Goal: Task Accomplishment & Management: Complete application form

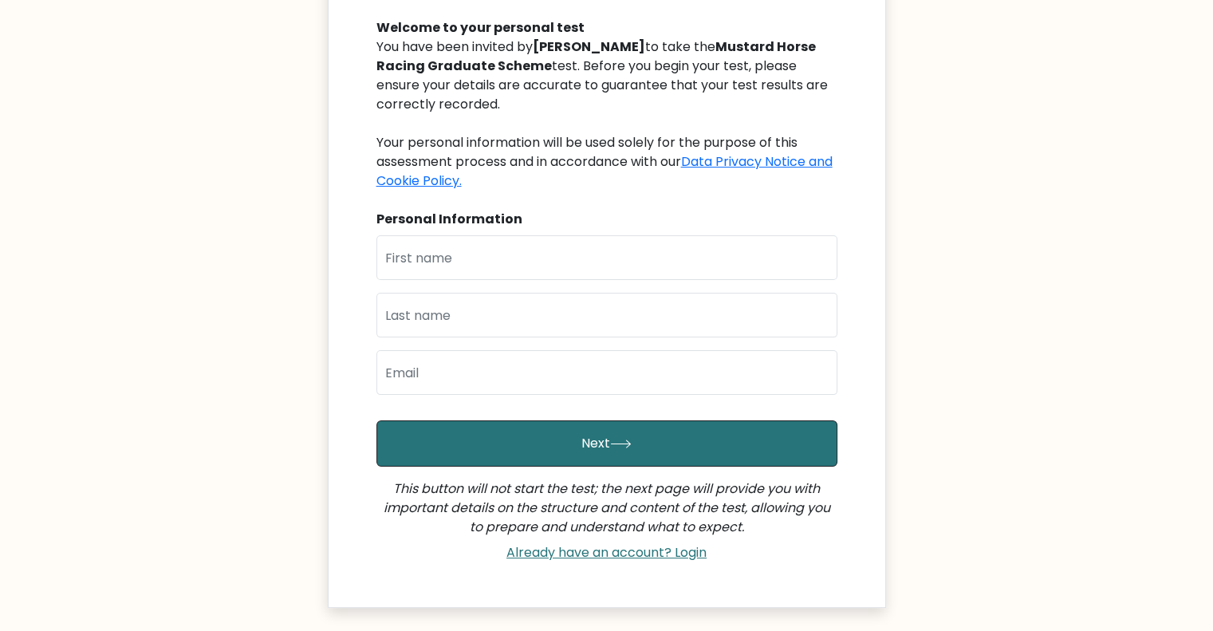
scroll to position [239, 0]
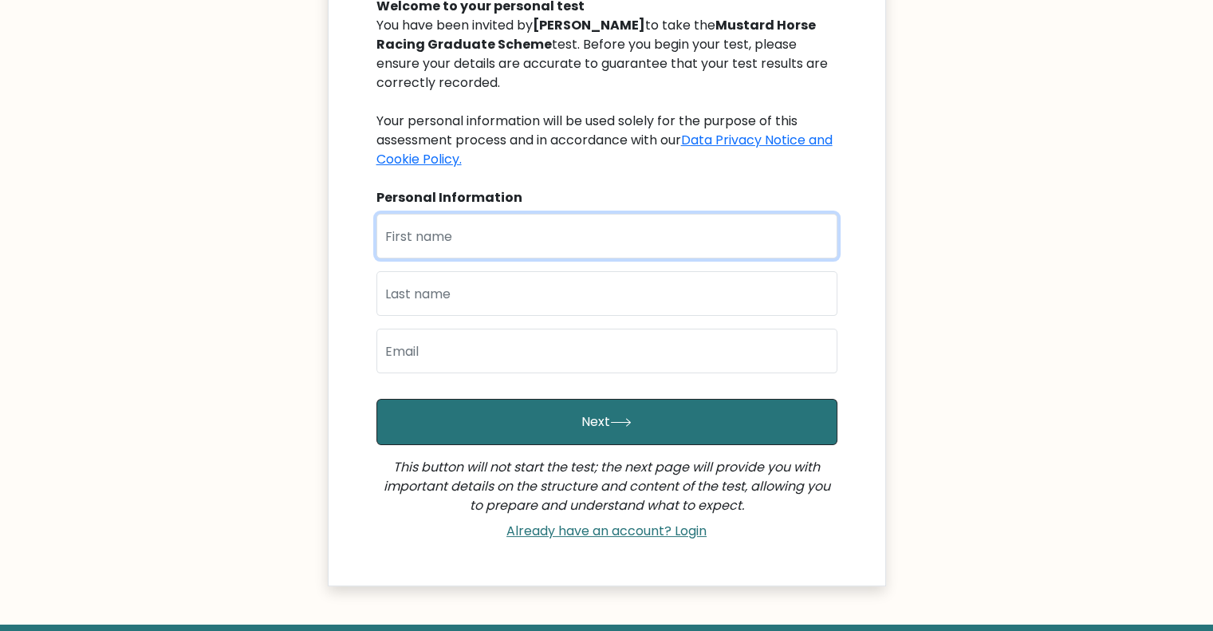
click at [547, 242] on input "text" at bounding box center [607, 236] width 461 height 45
type input "Orlando"
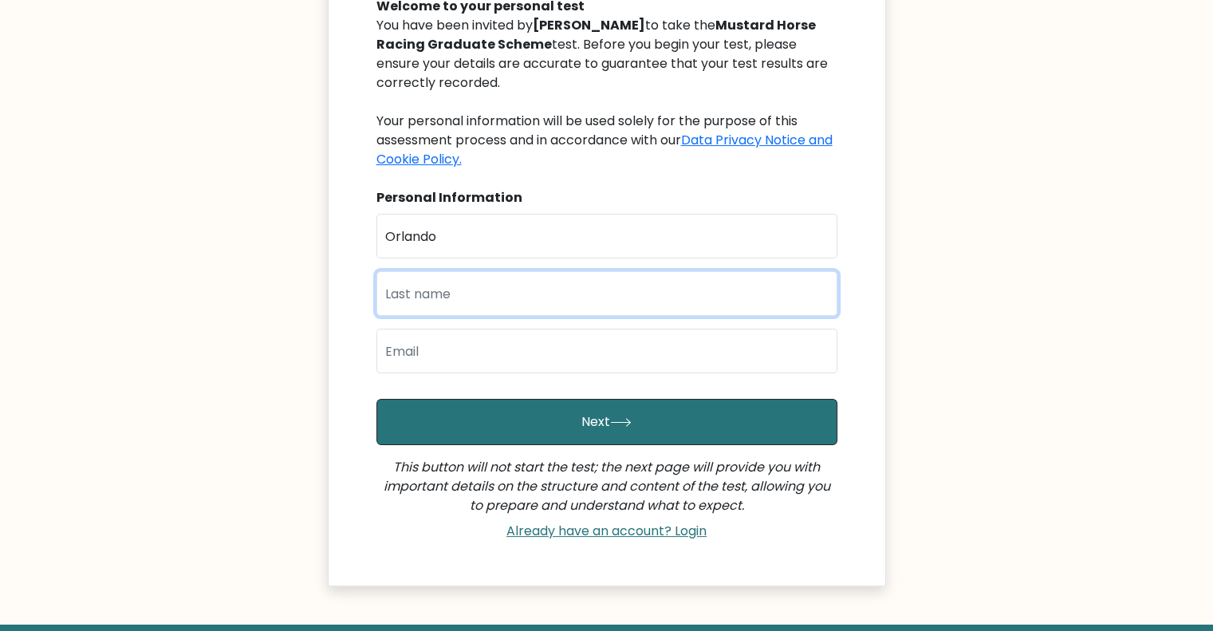
type input "Luscombe"
type input "[EMAIL_ADDRESS][DOMAIN_NAME]"
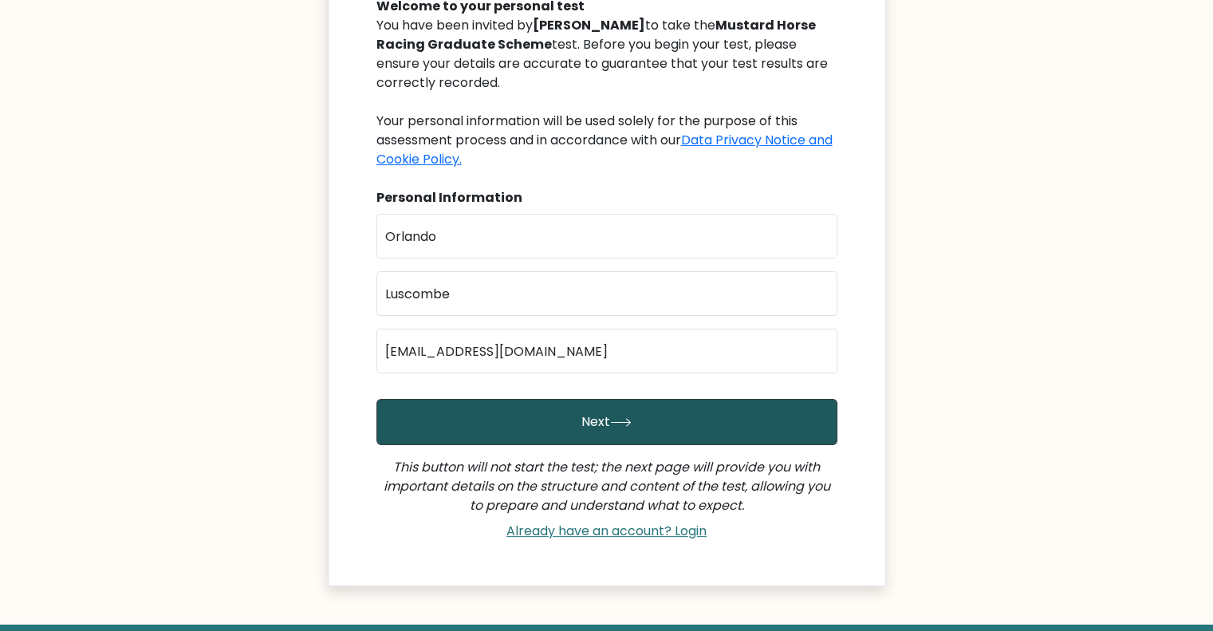
click at [680, 426] on button "Next" at bounding box center [607, 422] width 461 height 46
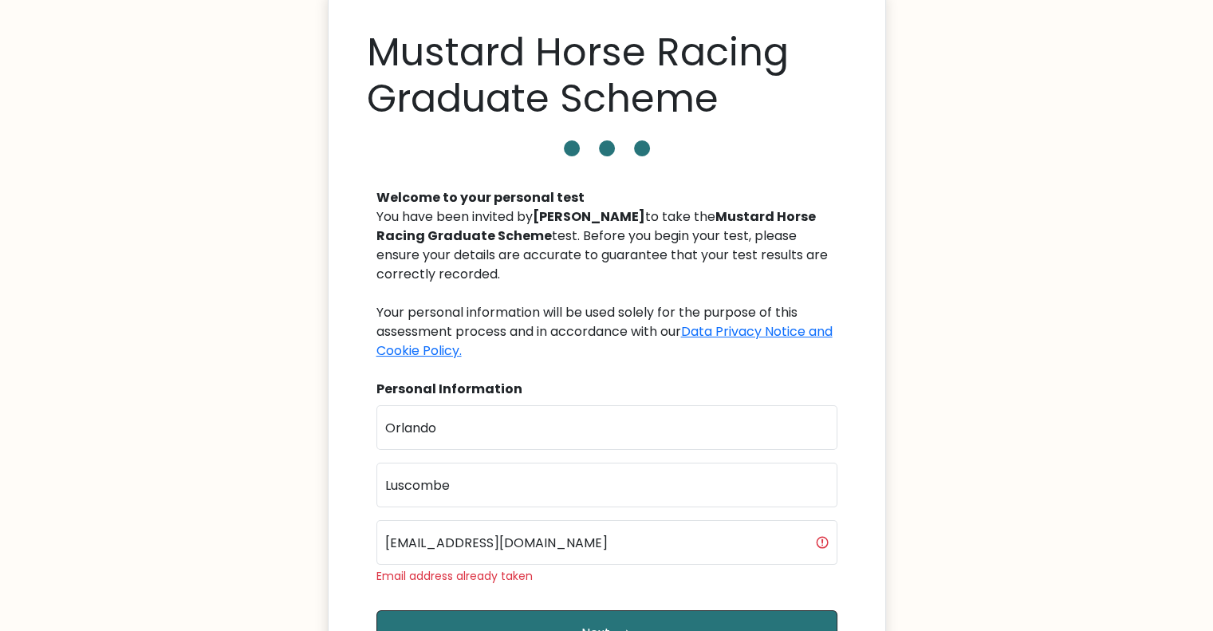
scroll to position [239, 0]
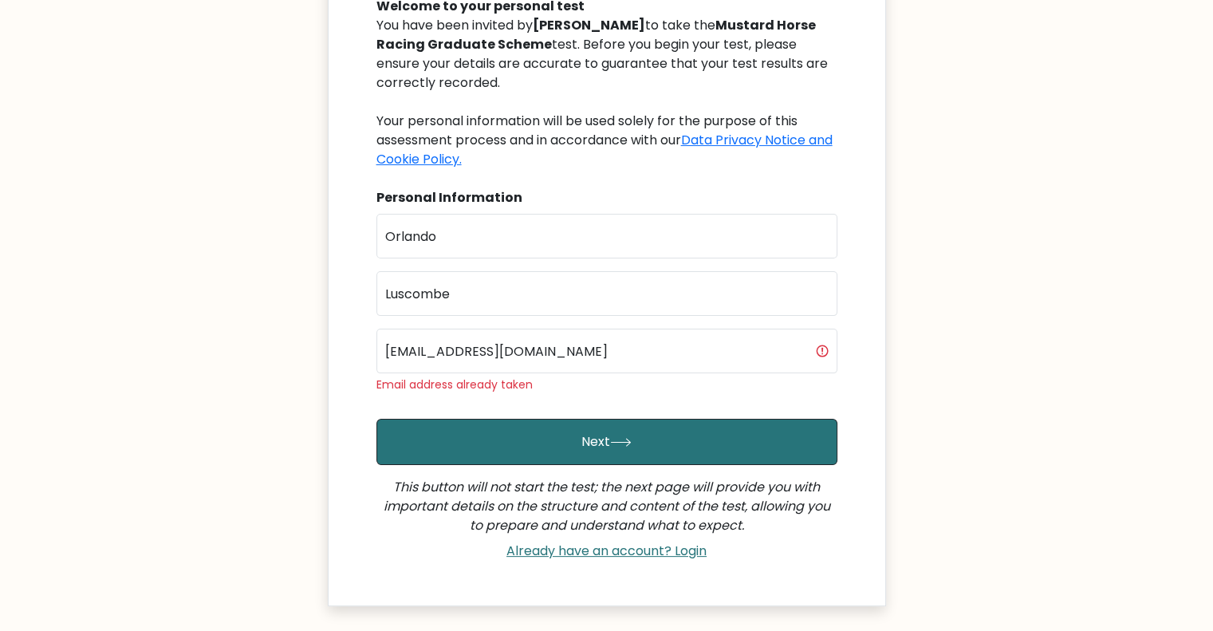
click at [531, 386] on div "Email address already taken" at bounding box center [607, 385] width 461 height 17
click at [681, 552] on link "Already have an account? Login" at bounding box center [606, 551] width 213 height 18
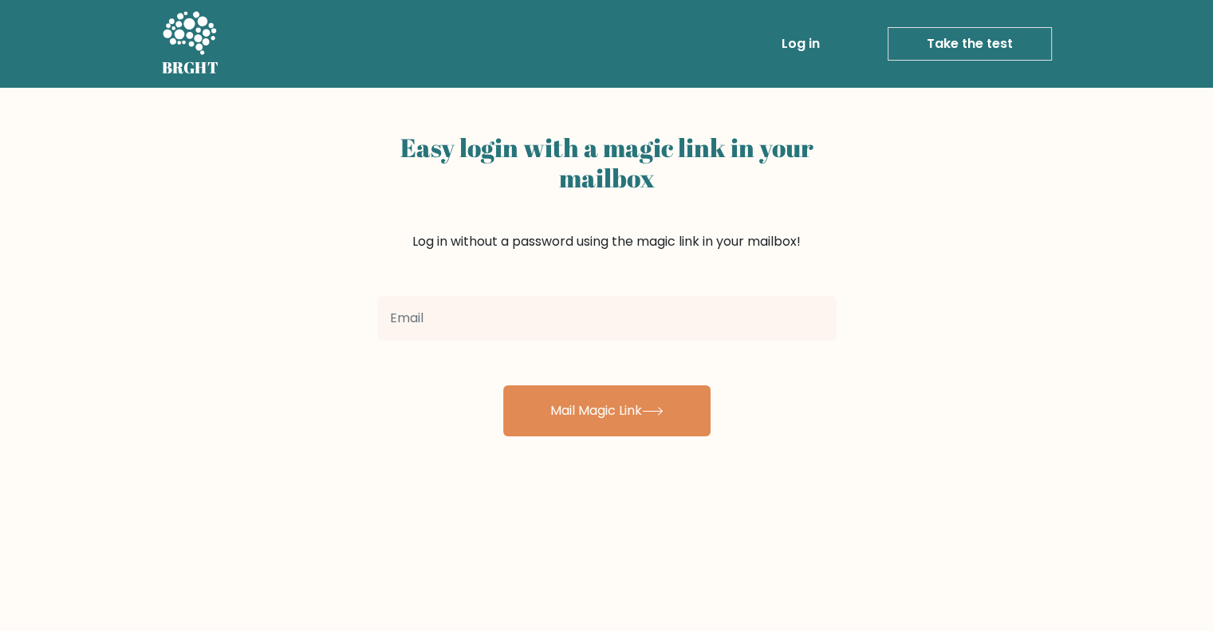
type input "[EMAIL_ADDRESS][DOMAIN_NAME]"
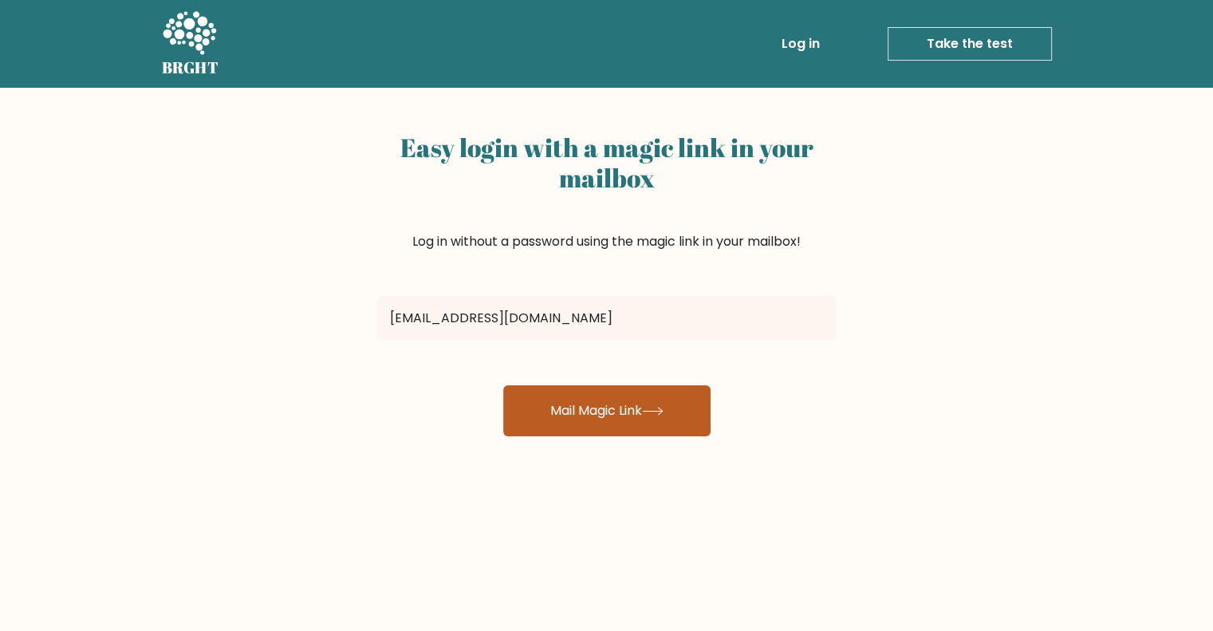
click at [679, 422] on button "Mail Magic Link" at bounding box center [606, 410] width 207 height 51
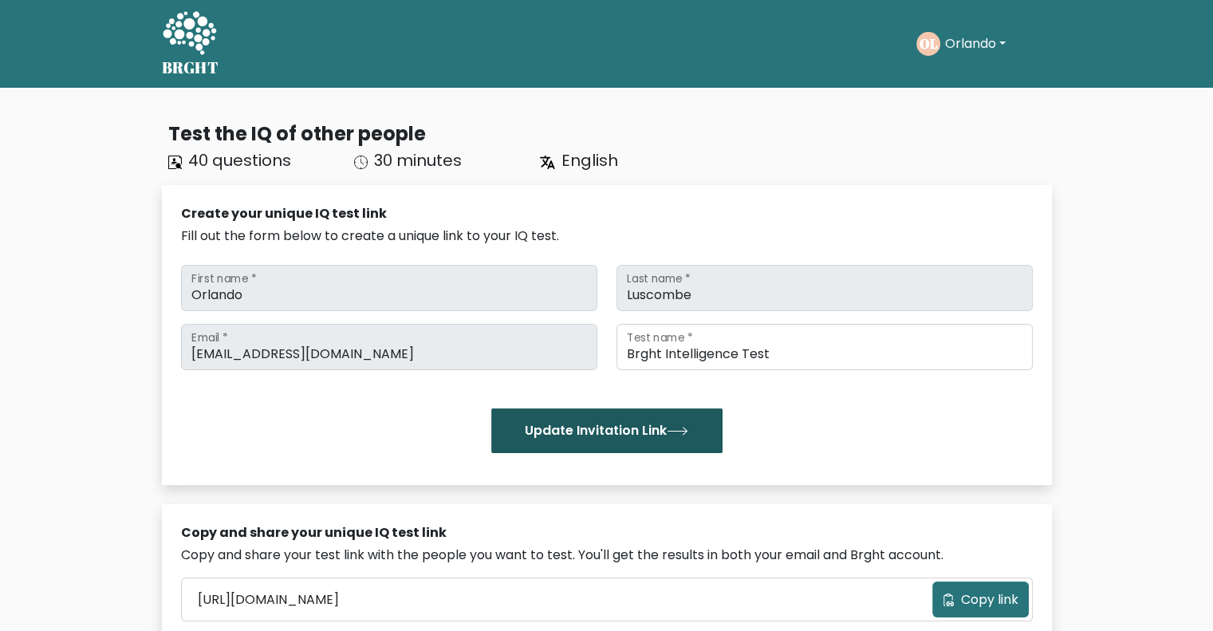
click at [704, 432] on button "Update Invitation Link" at bounding box center [606, 430] width 231 height 45
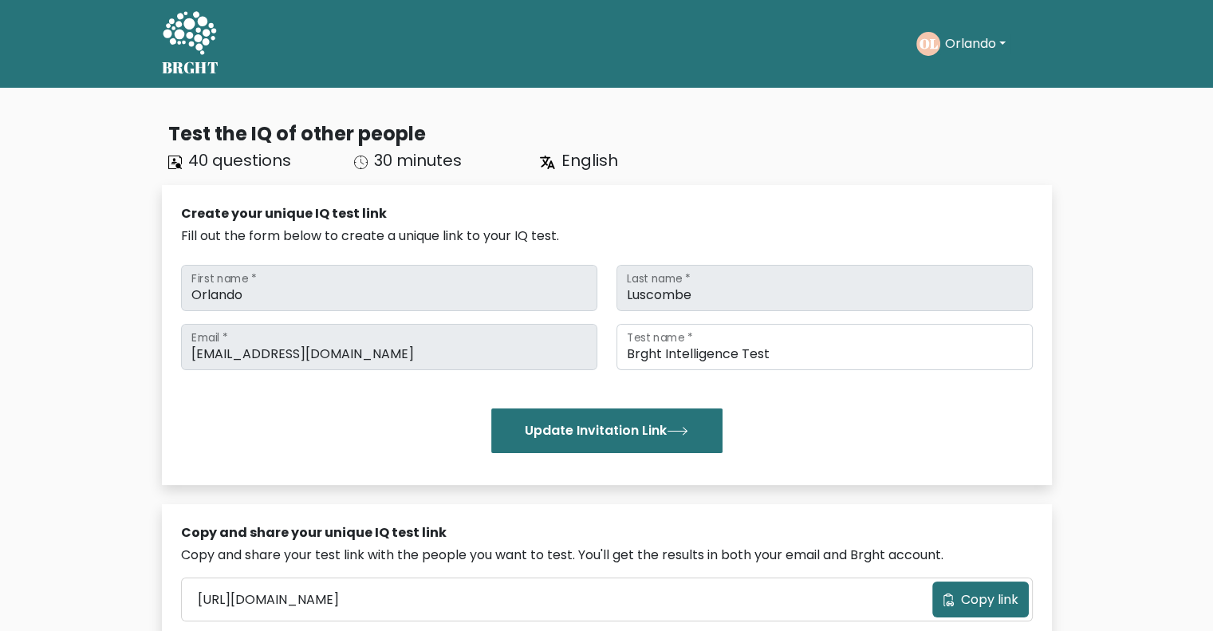
click at [1008, 47] on button "Orlando" at bounding box center [976, 44] width 70 height 21
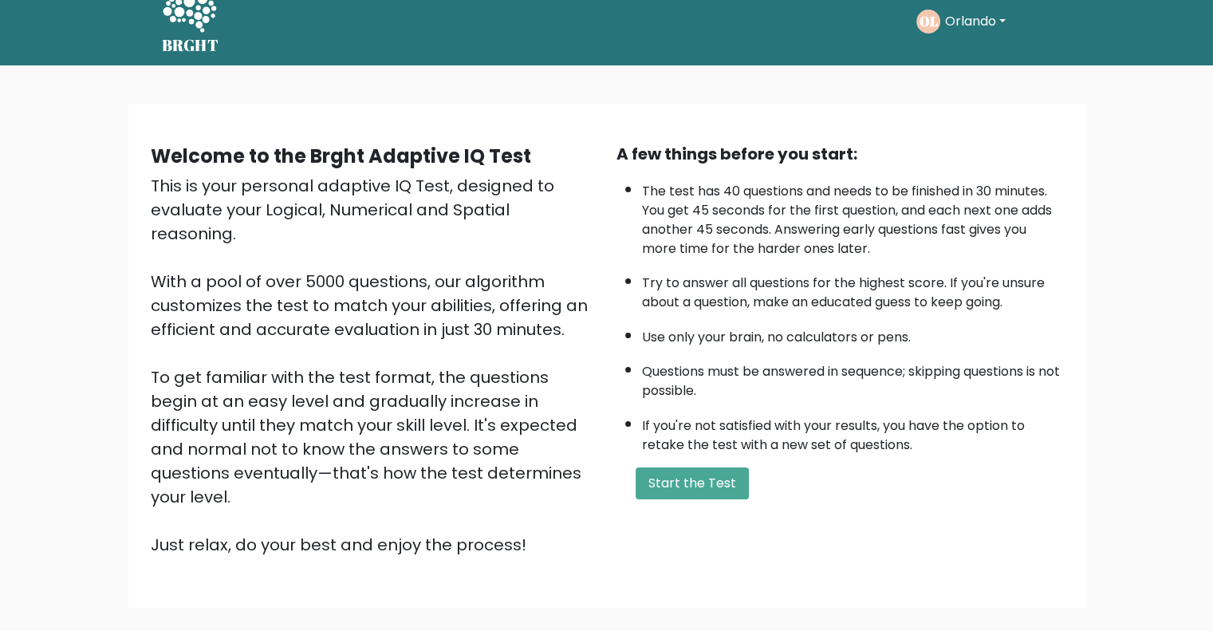
scroll to position [99, 0]
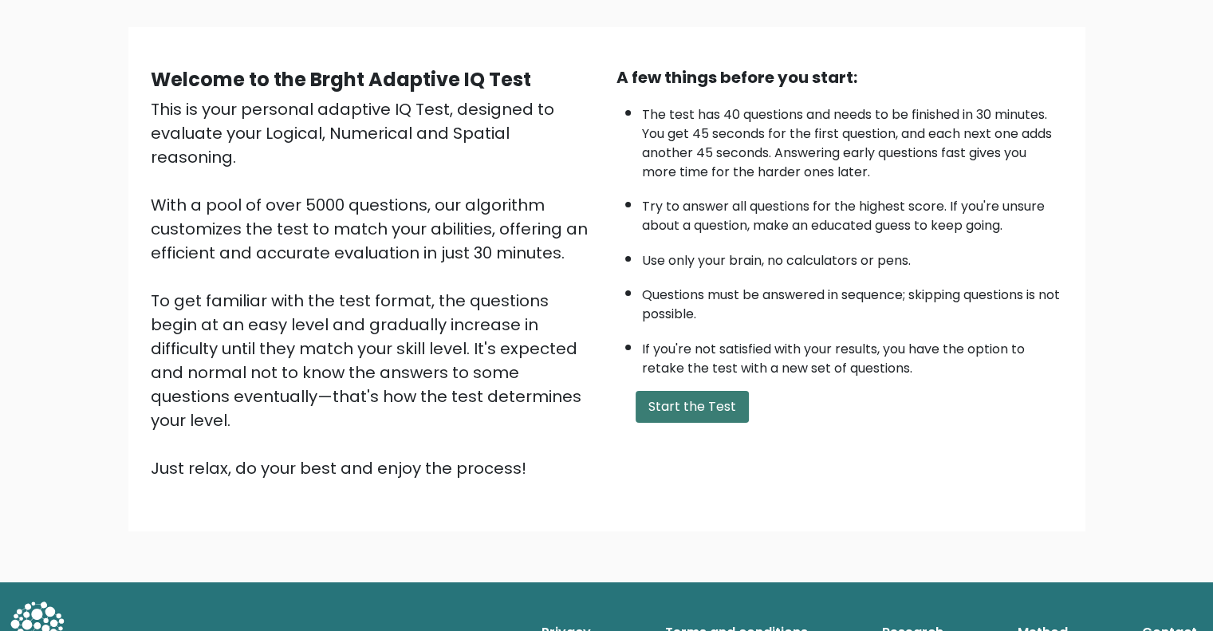
click at [658, 401] on button "Start the Test" at bounding box center [692, 407] width 113 height 32
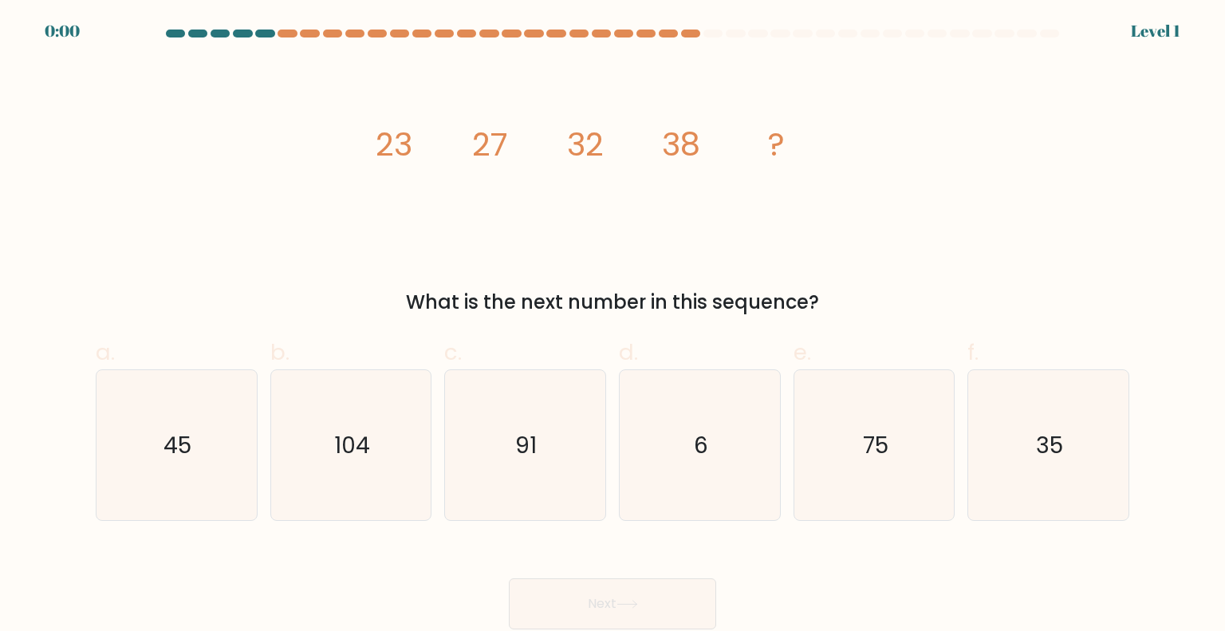
click at [1140, 21] on div "Level 1" at bounding box center [1155, 31] width 49 height 24
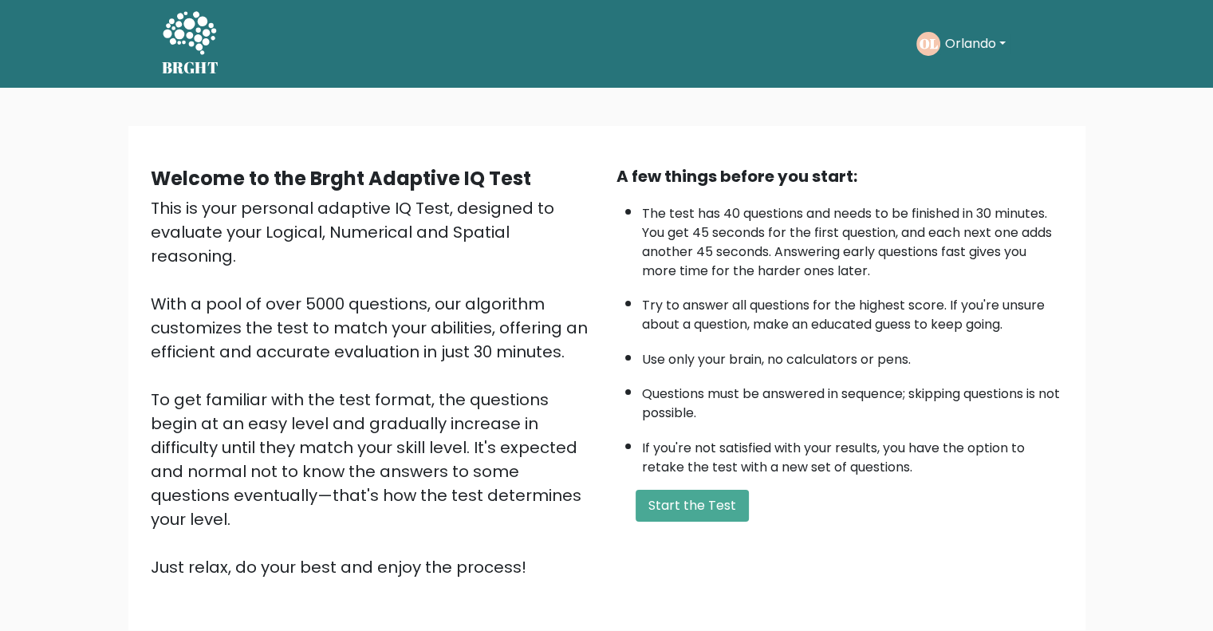
click at [927, 45] on text "OL" at bounding box center [928, 43] width 18 height 18
click at [978, 34] on button "Orlando" at bounding box center [976, 44] width 70 height 21
click at [984, 87] on link "Dashboard" at bounding box center [980, 86] width 126 height 26
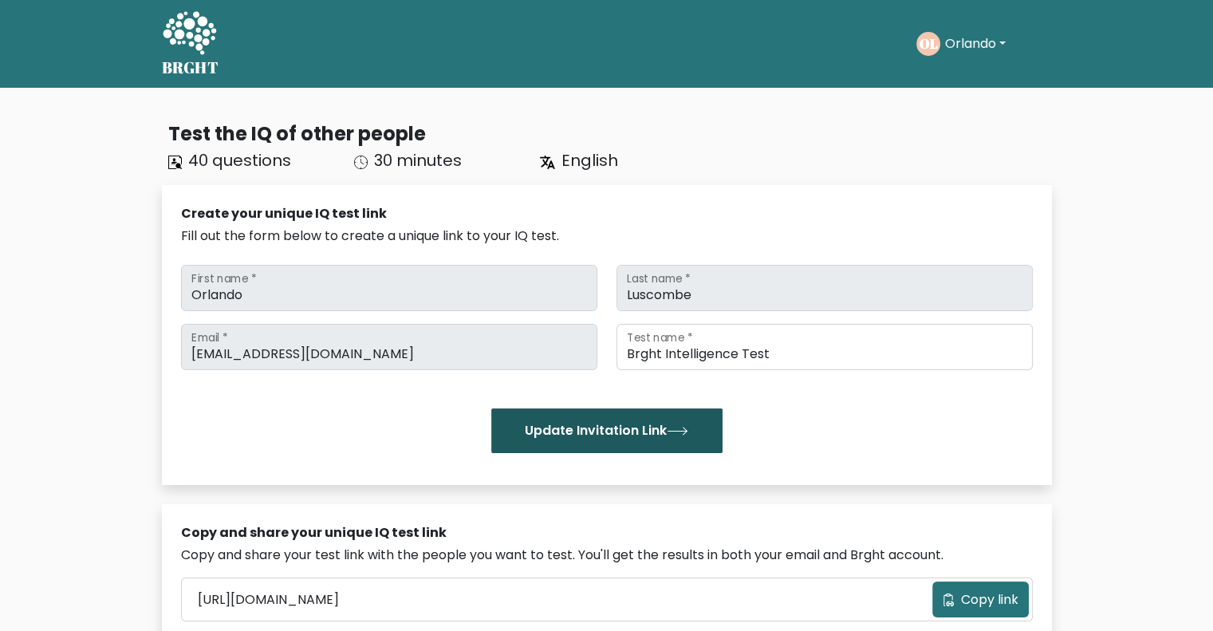
click at [657, 427] on button "Update Invitation Link" at bounding box center [606, 430] width 231 height 45
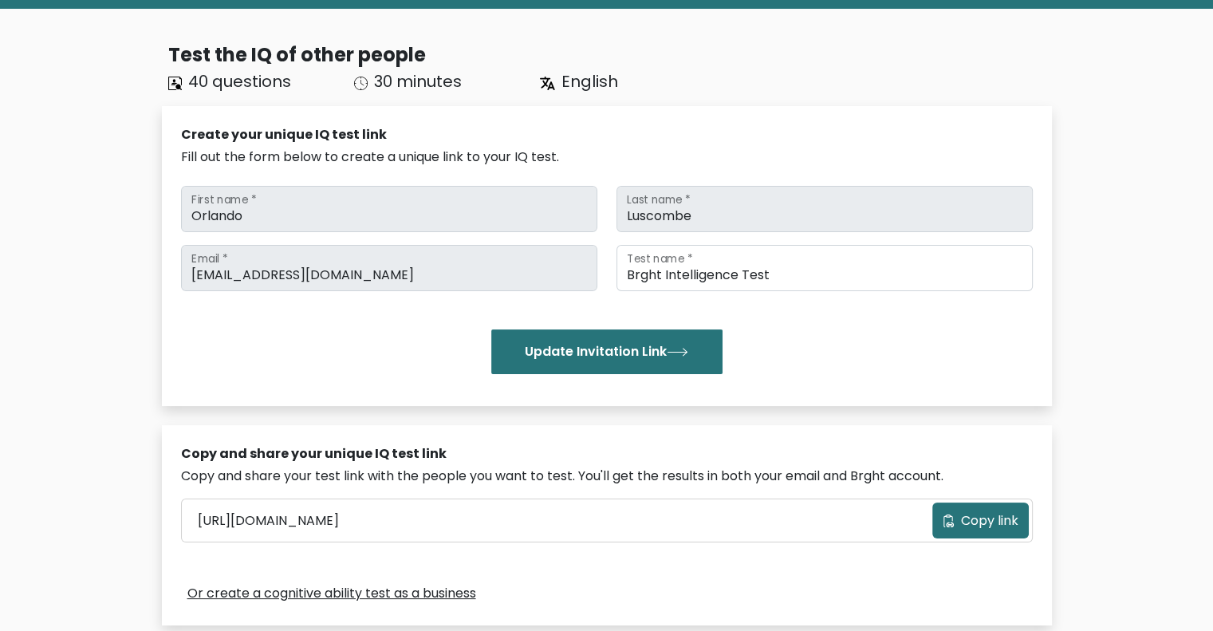
scroll to position [80, 0]
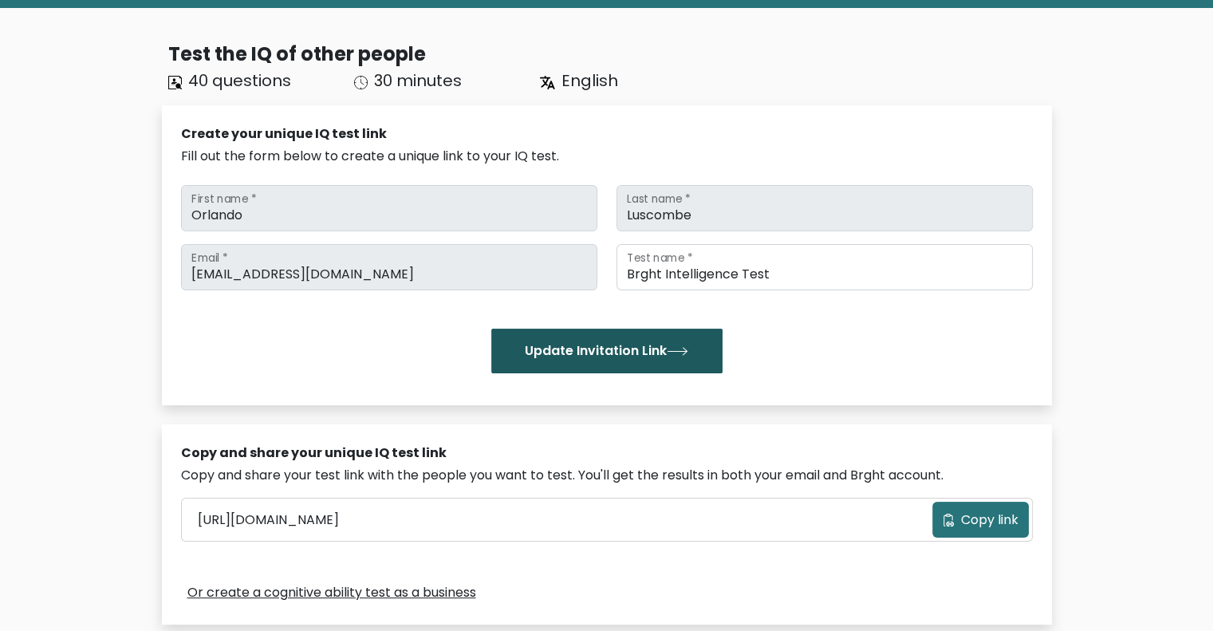
click at [665, 359] on button "Update Invitation Link" at bounding box center [606, 351] width 231 height 45
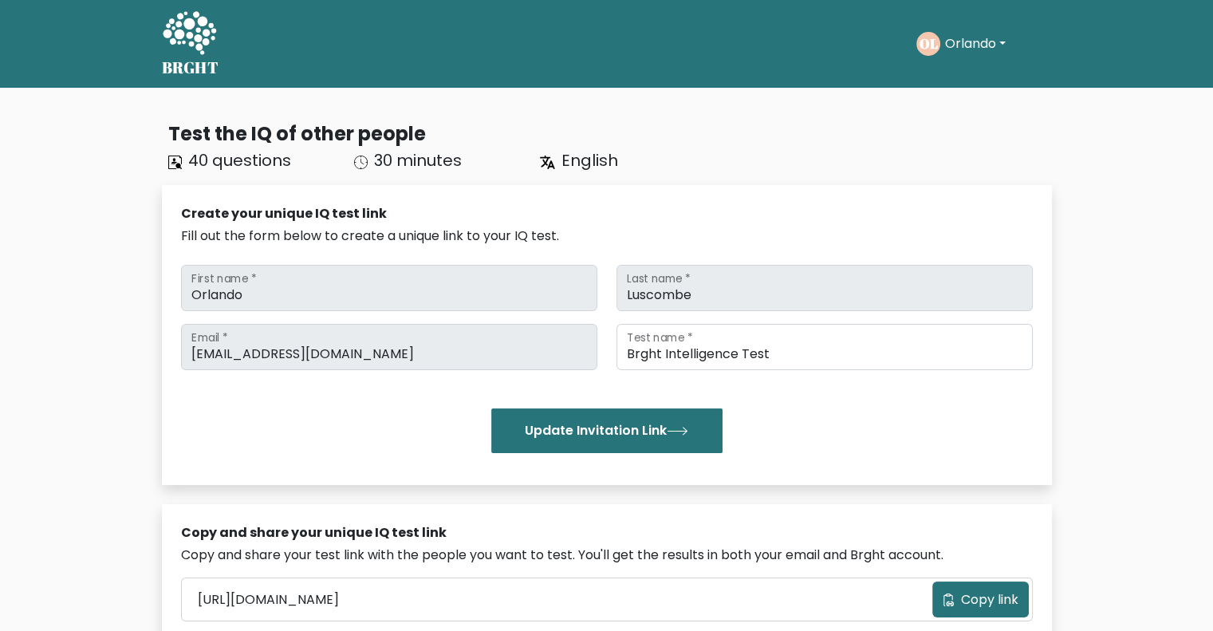
drag, startPoint x: 962, startPoint y: 66, endPoint x: 966, endPoint y: 49, distance: 17.2
click at [963, 63] on ul "Take the test OL Orlando Dashboard Profile Settings Logout Dashboard Profile Se…" at bounding box center [985, 43] width 136 height 49
click at [968, 44] on button "Orlando" at bounding box center [976, 44] width 70 height 21
click at [975, 102] on link "Profile" at bounding box center [980, 103] width 126 height 26
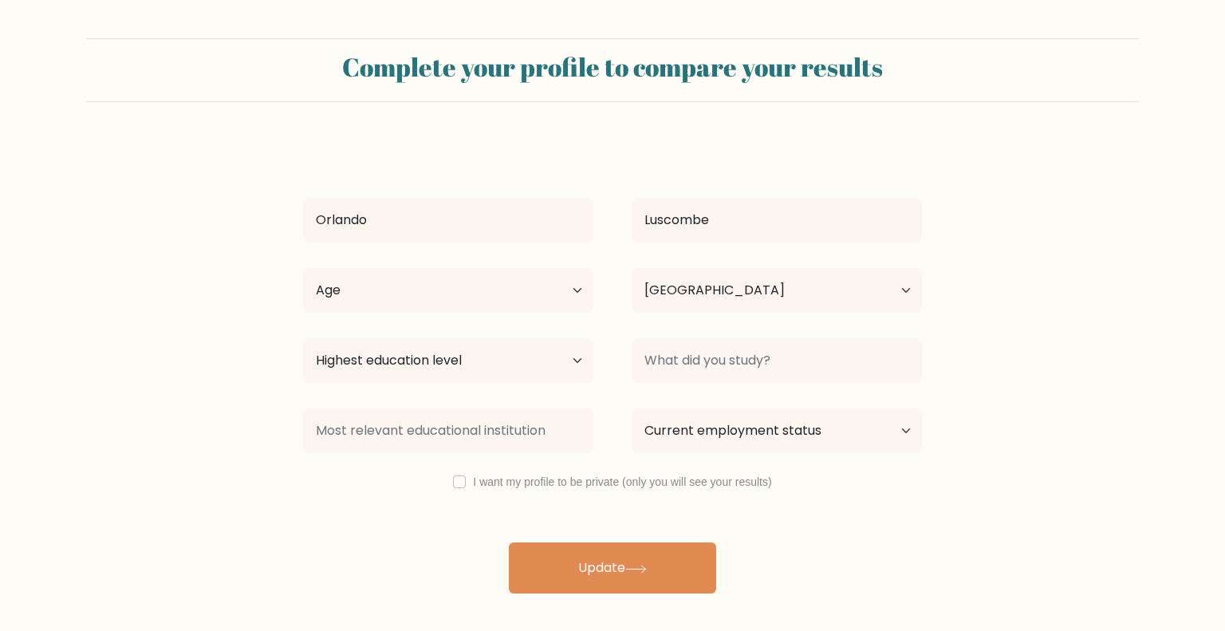
select select "GB"
click at [571, 562] on button "Update" at bounding box center [612, 568] width 207 height 51
click at [526, 277] on select "Age Under [DEMOGRAPHIC_DATA] [DEMOGRAPHIC_DATA] [DEMOGRAPHIC_DATA] [DEMOGRAPHIC…" at bounding box center [448, 290] width 290 height 45
select select "18_24"
click at [303, 268] on select "Age Under [DEMOGRAPHIC_DATA] [DEMOGRAPHIC_DATA] [DEMOGRAPHIC_DATA] [DEMOGRAPHIC…" at bounding box center [448, 290] width 290 height 45
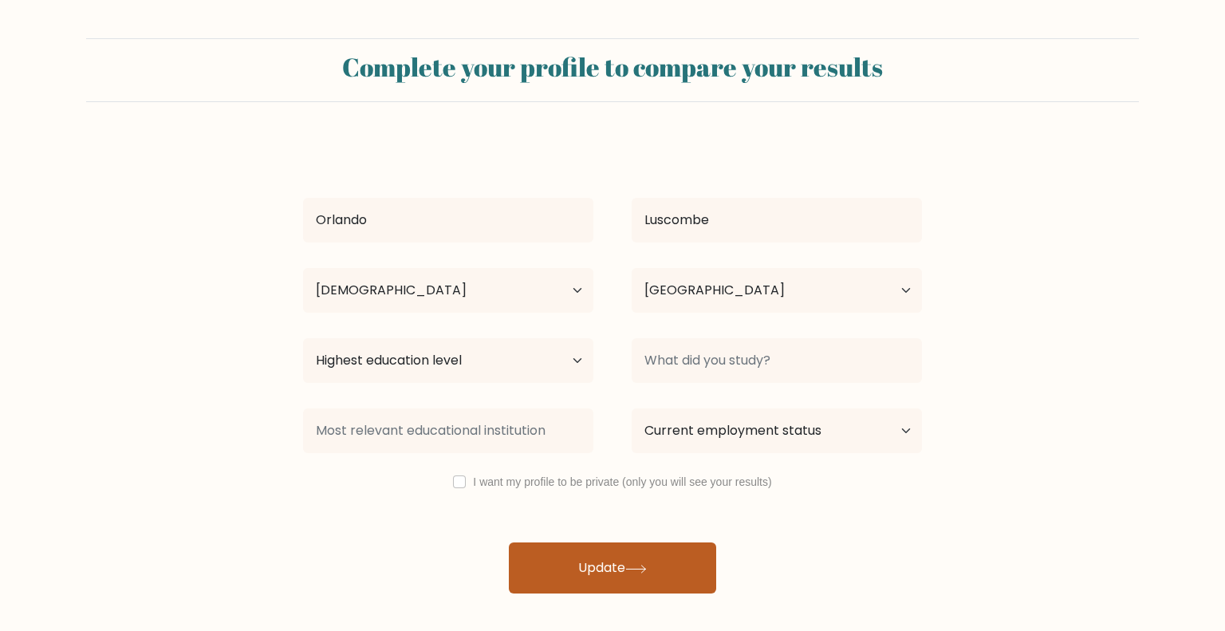
click at [644, 563] on button "Update" at bounding box center [612, 568] width 207 height 51
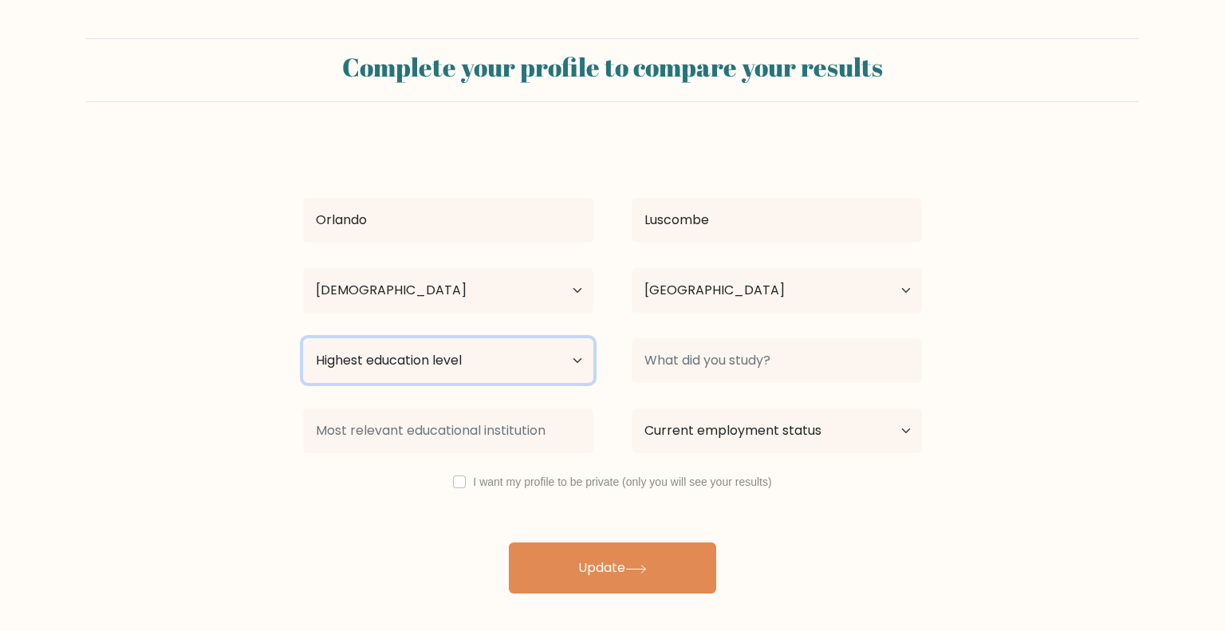
click at [482, 341] on select "Highest education level No schooling Primary Lower Secondary Upper Secondary Oc…" at bounding box center [448, 360] width 290 height 45
select select "masters_degree"
click at [303, 338] on select "Highest education level No schooling Primary Lower Secondary Upper Secondary Oc…" at bounding box center [448, 360] width 290 height 45
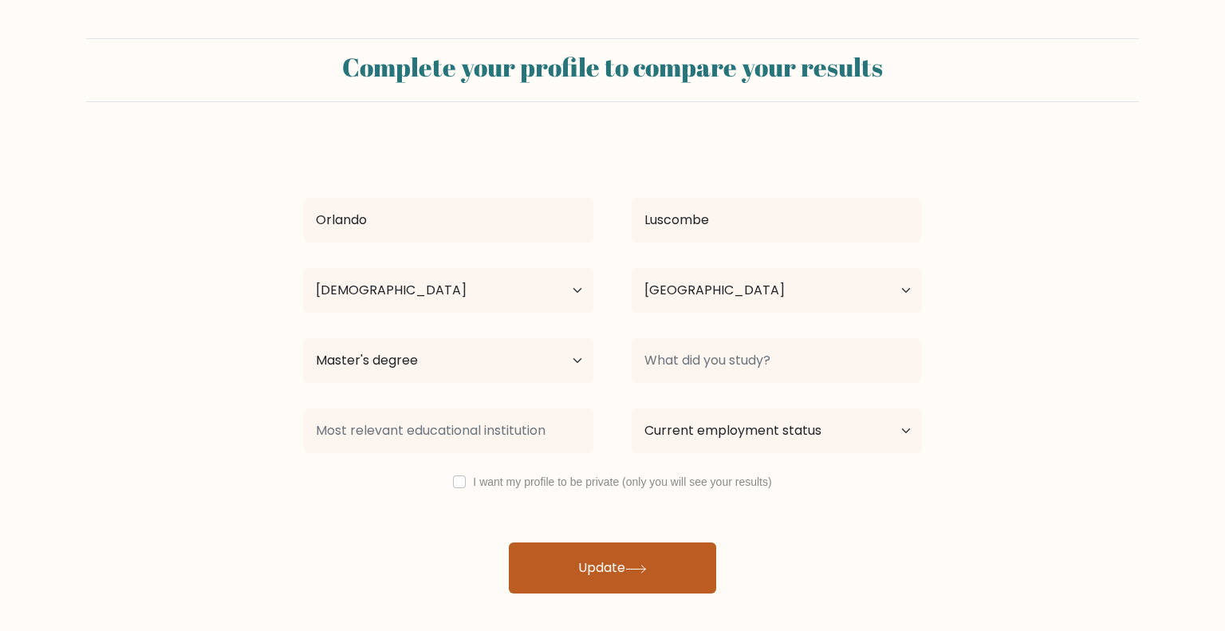
click at [595, 583] on button "Update" at bounding box center [612, 568] width 207 height 51
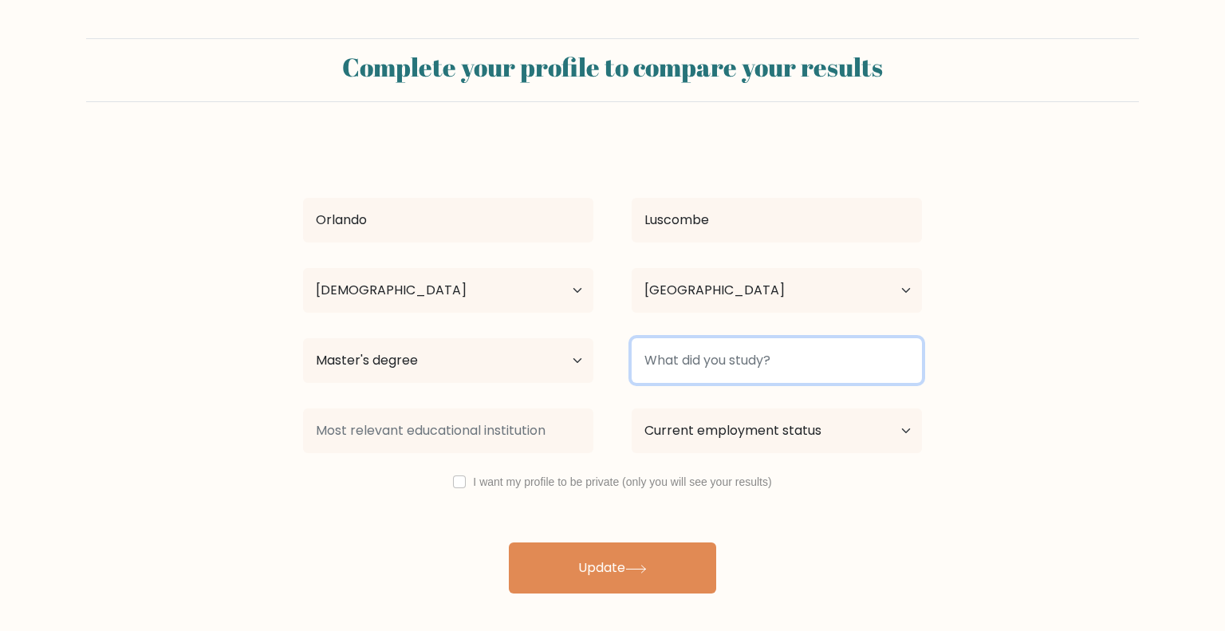
click at [708, 355] on input at bounding box center [777, 360] width 290 height 45
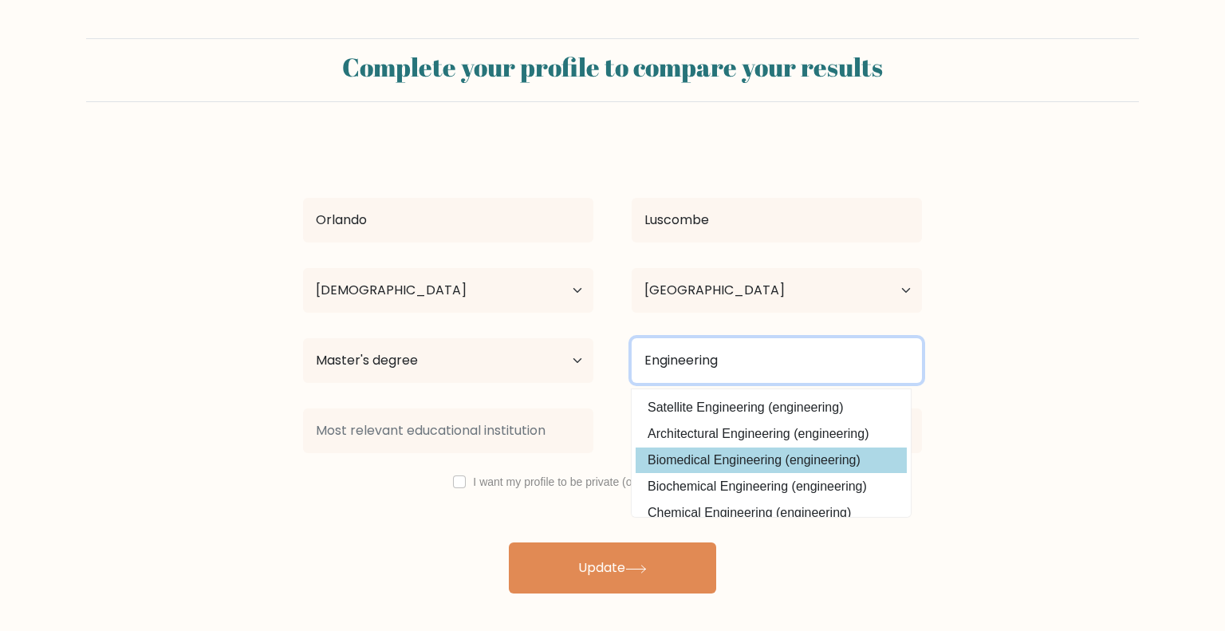
scroll to position [80, 0]
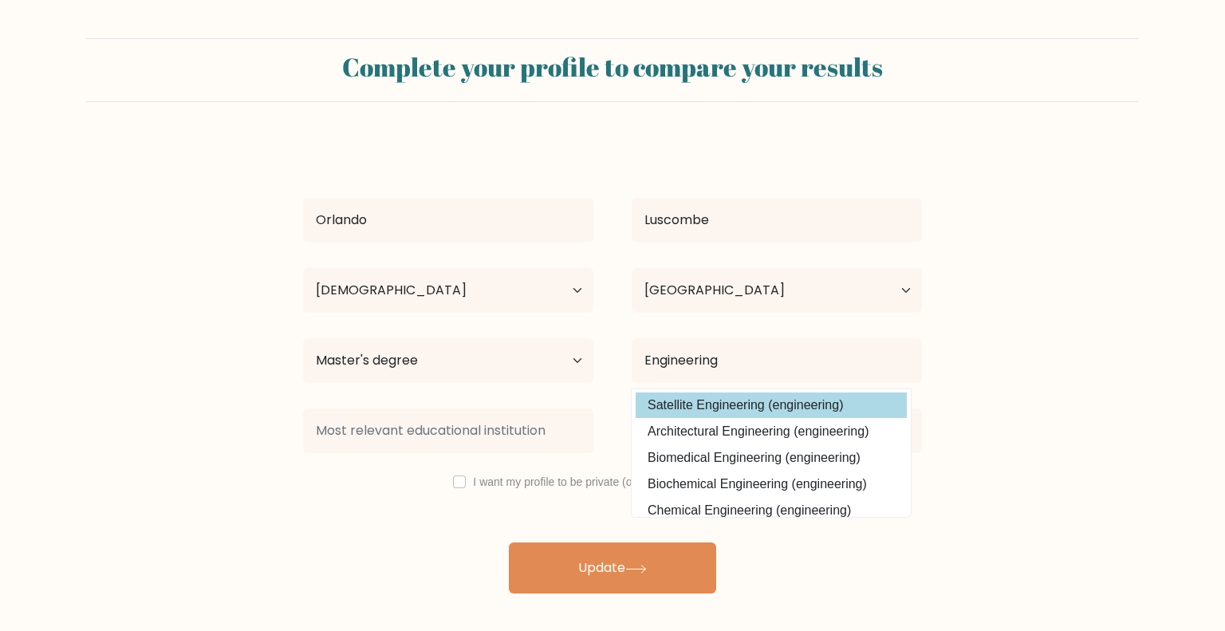
click at [828, 412] on option "Satellite Engineering (engineering)" at bounding box center [771, 406] width 271 height 26
type input "Satellite Engineering"
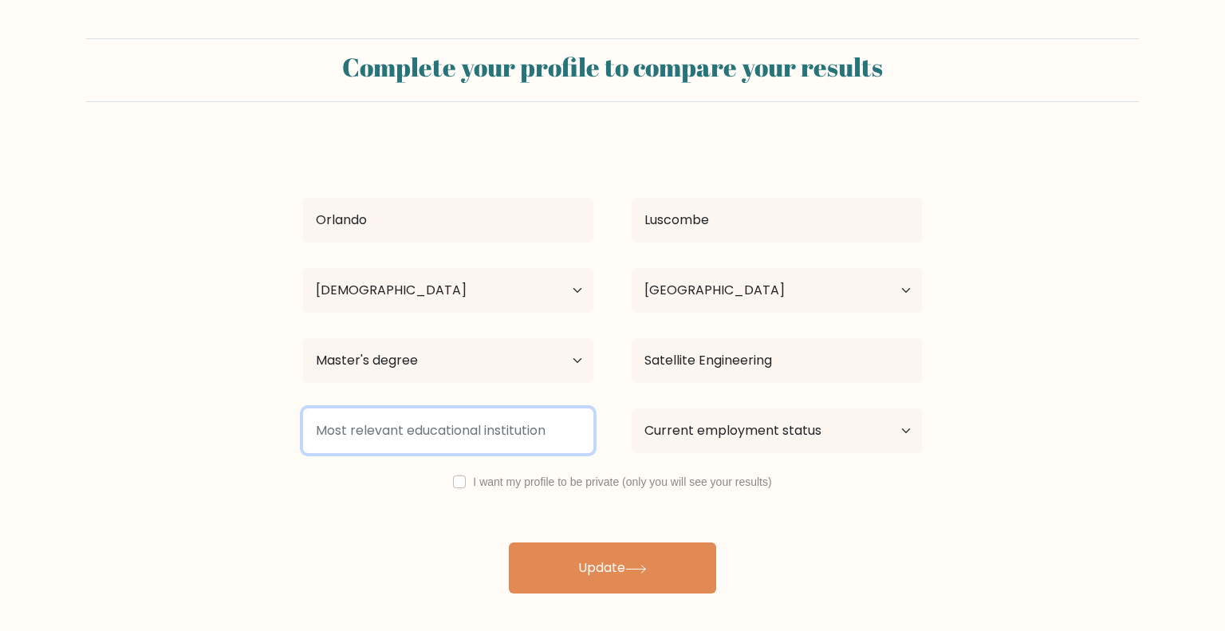
drag, startPoint x: 492, startPoint y: 433, endPoint x: 527, endPoint y: 459, distance: 42.8
click at [491, 433] on input at bounding box center [448, 430] width 290 height 45
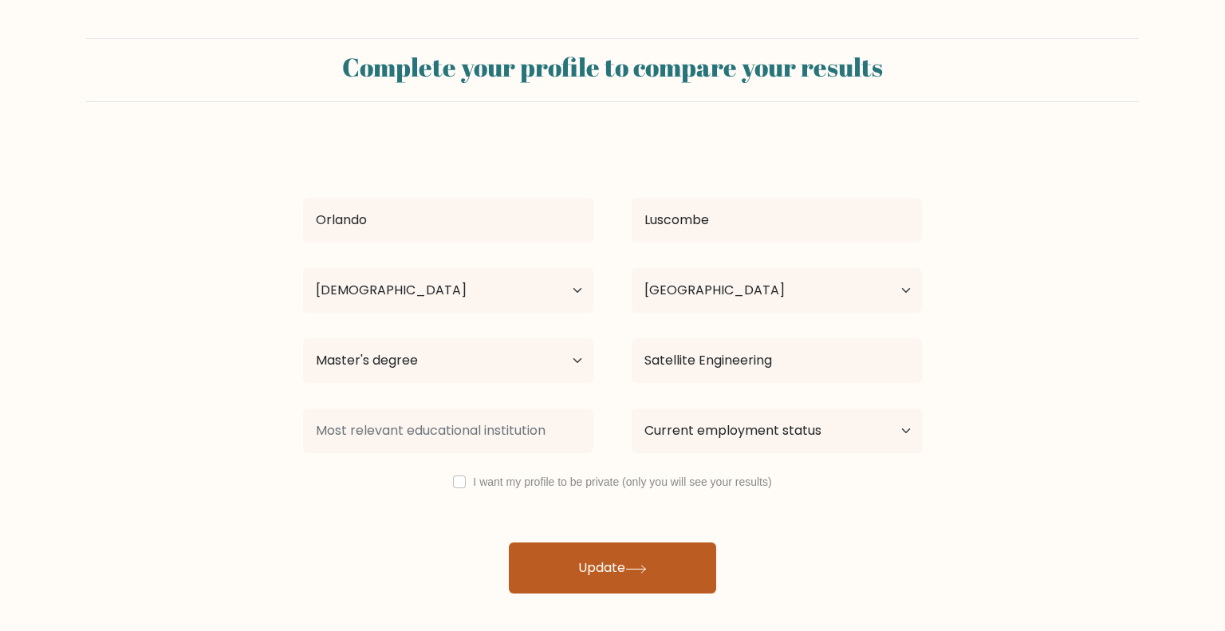
click at [645, 566] on icon at bounding box center [635, 568] width 19 height 7
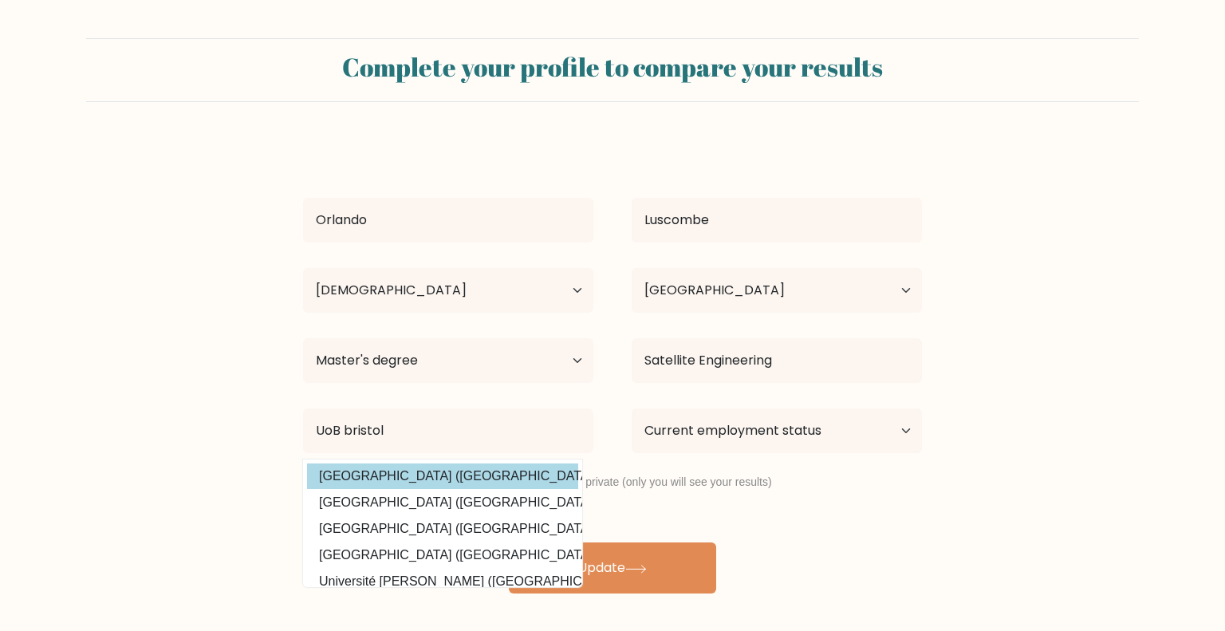
click at [455, 475] on option "University of Bristol (United Kingdom)" at bounding box center [442, 477] width 271 height 26
type input "University of Bristol"
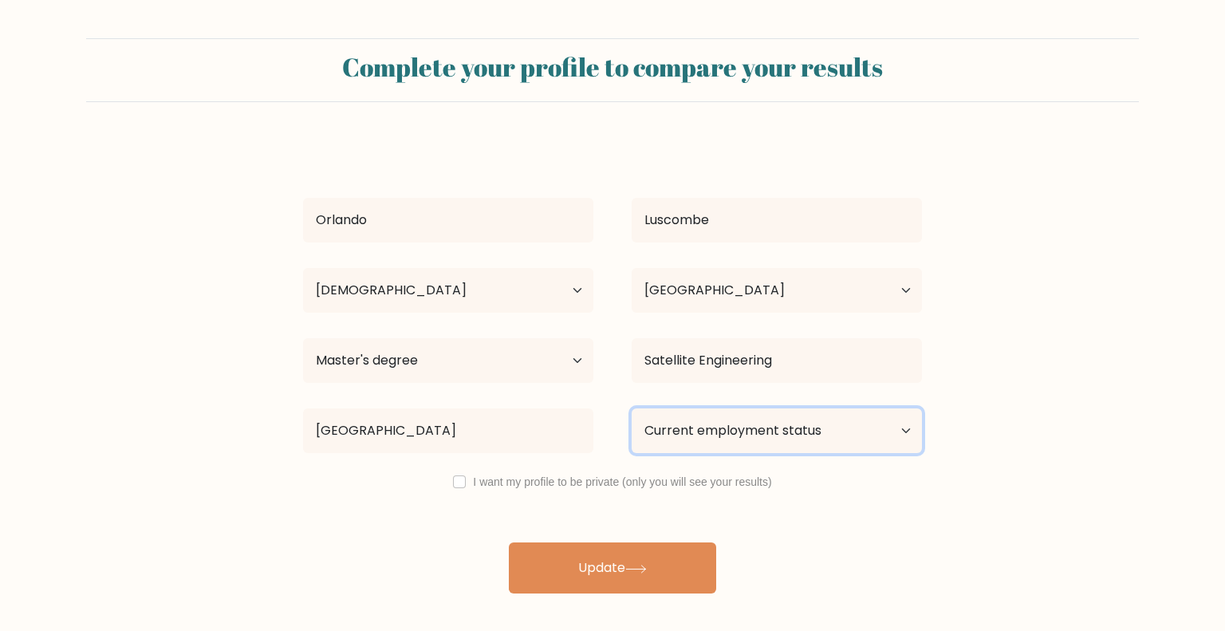
click at [811, 440] on select "Current employment status Employed Student Retired Other / prefer not to answer" at bounding box center [777, 430] width 290 height 45
click at [632, 408] on select "Current employment status Employed Student Retired Other / prefer not to answer" at bounding box center [777, 430] width 290 height 45
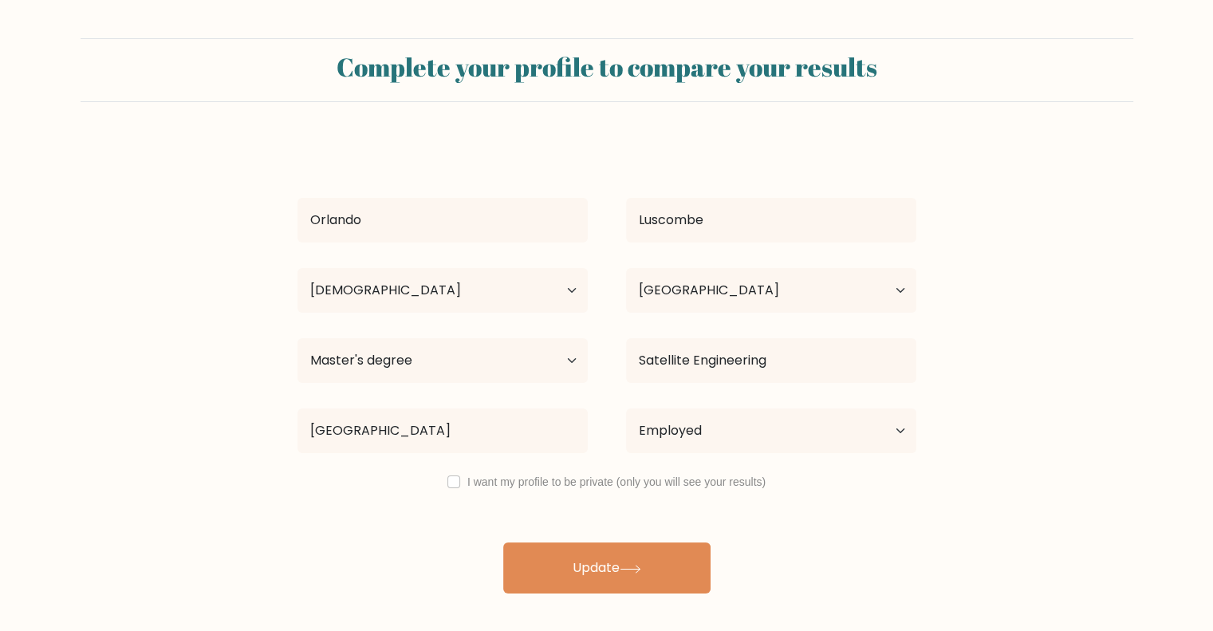
click at [641, 563] on div "Orlando Luscombe Age Under 18 years old 18-24 years old 25-34 years old 35-44 y…" at bounding box center [607, 366] width 638 height 453
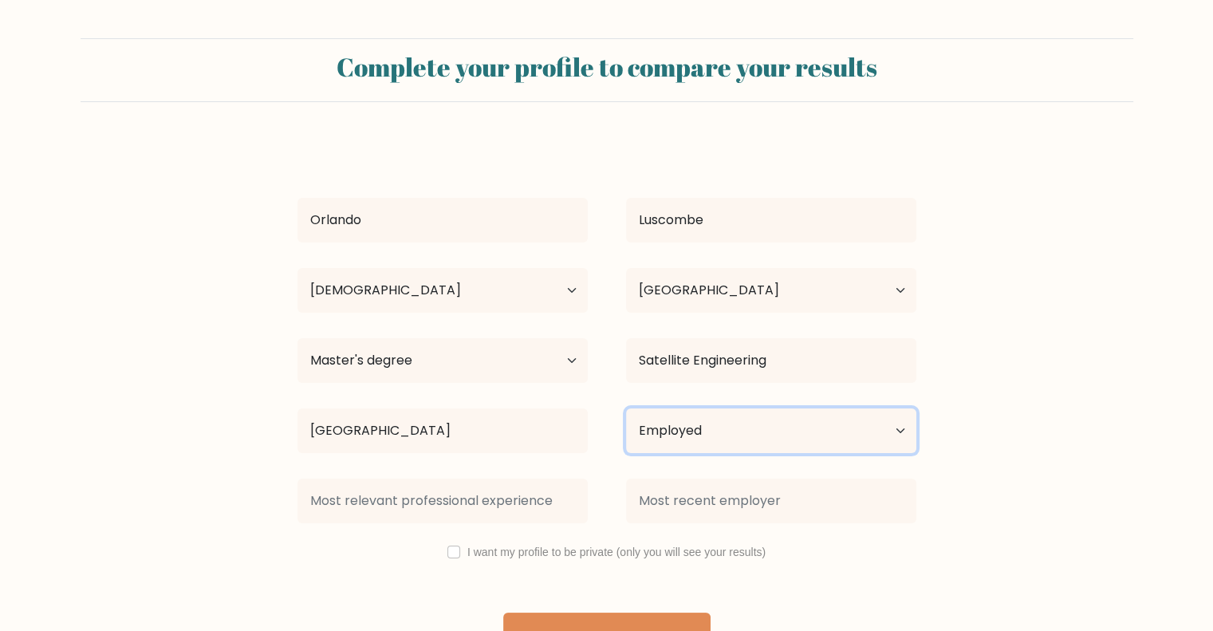
click at [772, 419] on select "Current employment status Employed Student Retired Other / prefer not to answer" at bounding box center [771, 430] width 290 height 45
select select "student"
click at [626, 408] on select "Current employment status Employed Student Retired Other / prefer not to answer" at bounding box center [771, 430] width 290 height 45
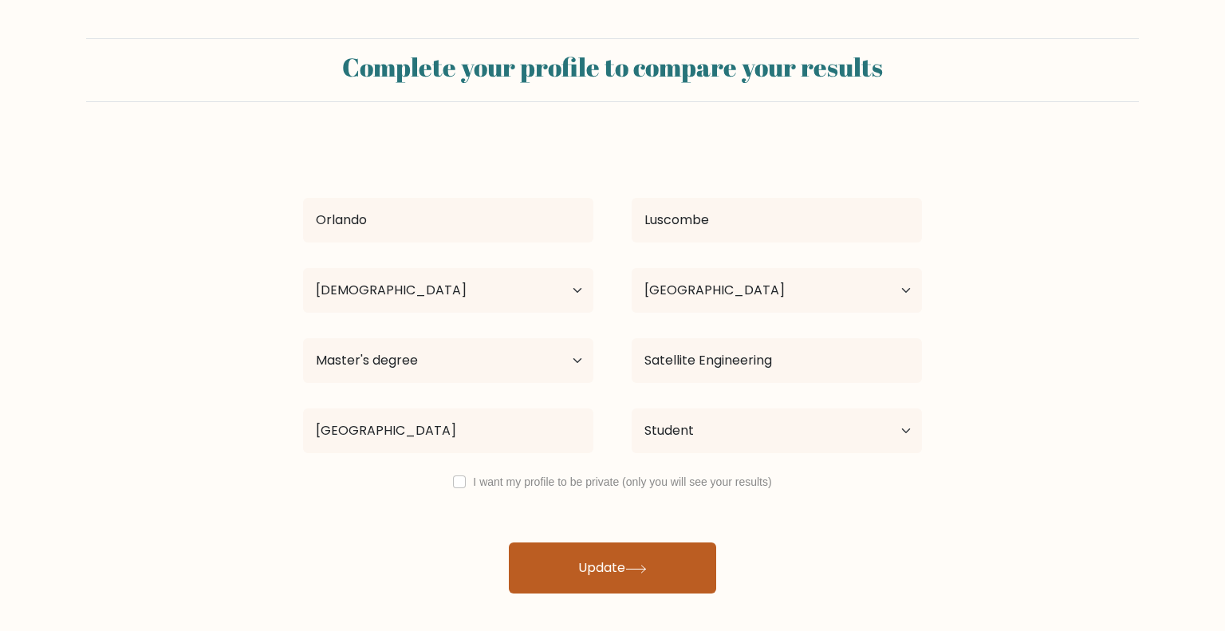
click at [609, 562] on button "Update" at bounding box center [612, 568] width 207 height 51
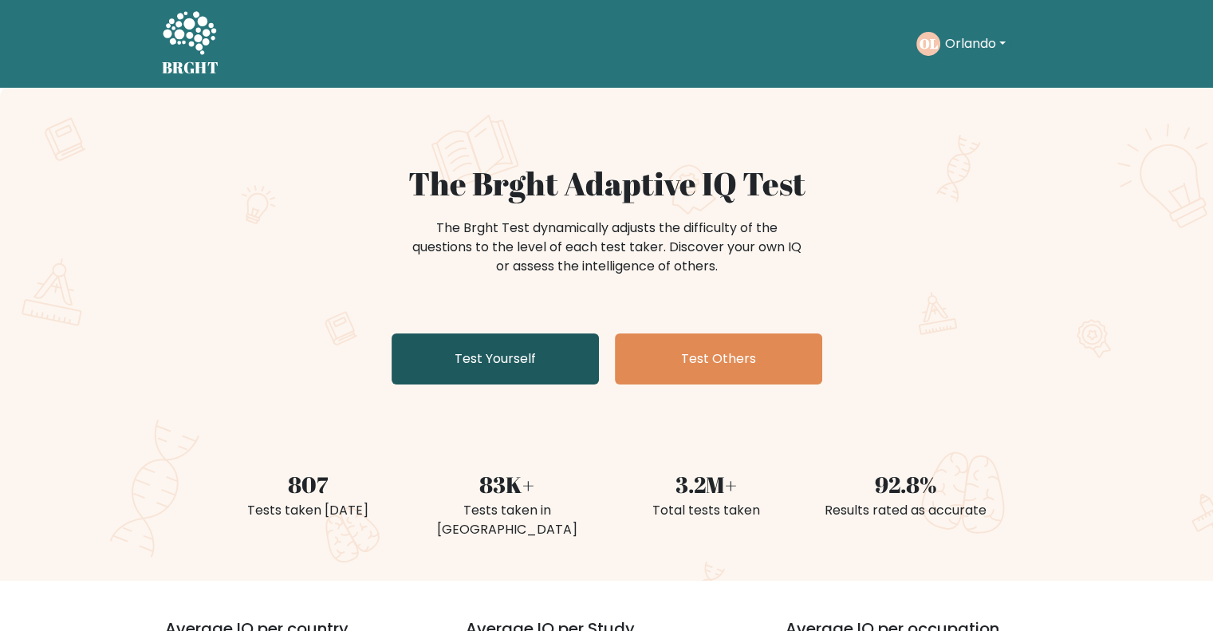
click at [539, 380] on link "Test Yourself" at bounding box center [495, 358] width 207 height 51
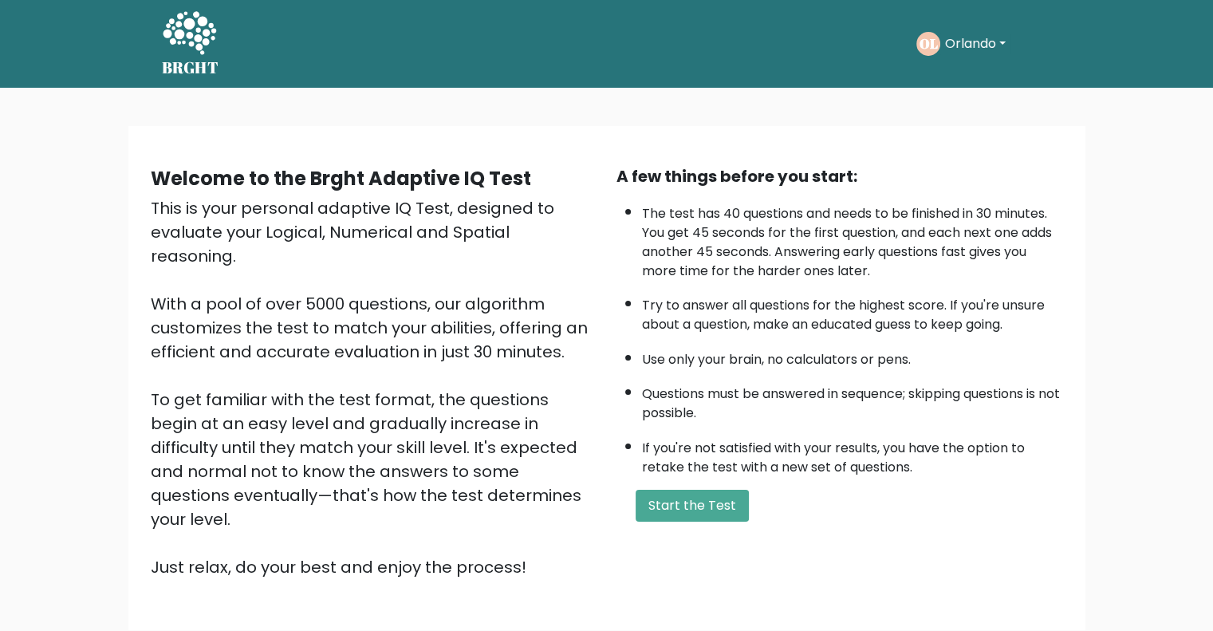
drag, startPoint x: 702, startPoint y: 501, endPoint x: 768, endPoint y: 535, distance: 74.6
drag, startPoint x: 768, startPoint y: 535, endPoint x: 707, endPoint y: 494, distance: 74.1
click at [670, 503] on button "Start the Test" at bounding box center [692, 506] width 113 height 32
